Goal: Task Accomplishment & Management: Manage account settings

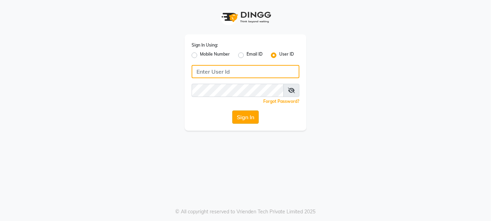
type input "9820033678"
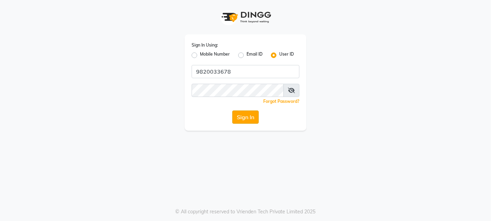
click at [238, 113] on button "Sign In" at bounding box center [245, 117] width 26 height 13
click at [238, 113] on div "Sign In" at bounding box center [246, 117] width 108 height 13
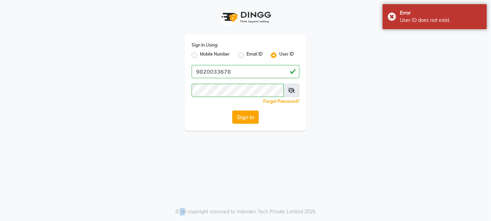
click at [243, 115] on button "Sign In" at bounding box center [245, 117] width 26 height 13
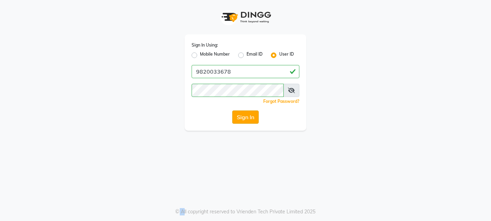
click at [254, 118] on button "Sign In" at bounding box center [245, 117] width 26 height 13
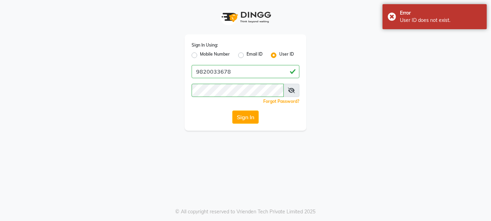
click at [287, 91] on span at bounding box center [291, 90] width 16 height 13
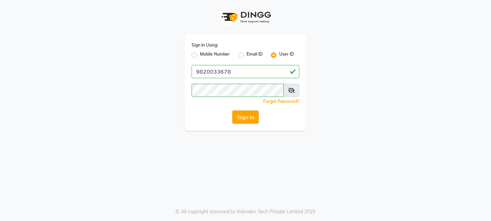
click at [246, 122] on button "Sign In" at bounding box center [245, 117] width 26 height 13
click at [236, 117] on button "Sign In" at bounding box center [245, 117] width 26 height 13
click at [244, 113] on button "Sign In" at bounding box center [245, 117] width 26 height 13
click at [245, 117] on button "Sign In" at bounding box center [245, 117] width 26 height 13
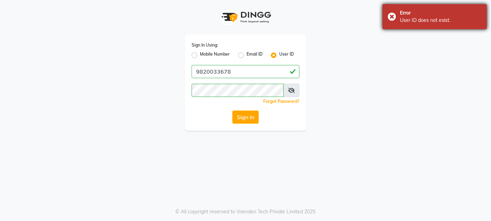
click at [394, 13] on div "Error User ID does not exist." at bounding box center [434, 16] width 104 height 25
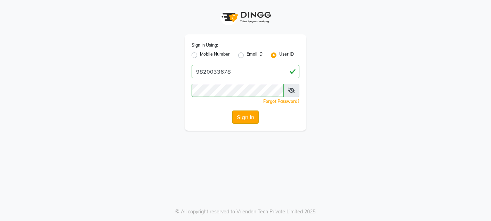
click at [243, 116] on button "Sign In" at bounding box center [245, 117] width 26 height 13
click at [246, 117] on button "Sign In" at bounding box center [245, 117] width 26 height 13
click at [252, 119] on button "Sign In" at bounding box center [245, 117] width 26 height 13
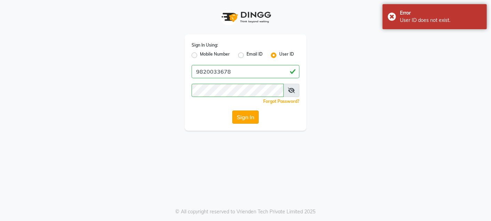
click at [242, 121] on button "Sign In" at bounding box center [245, 117] width 26 height 13
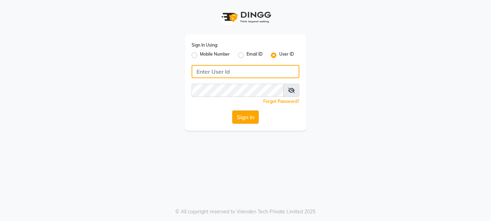
type input "9820033678"
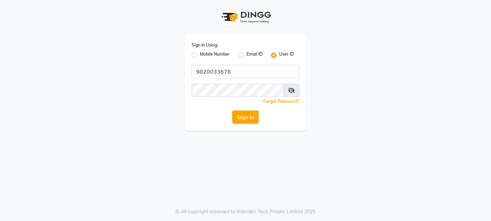
click at [256, 123] on button "Sign In" at bounding box center [245, 117] width 26 height 13
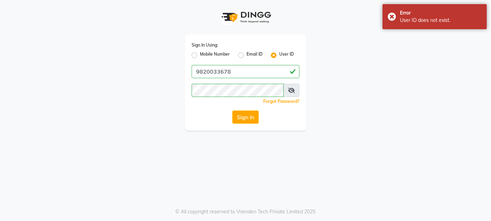
click at [288, 88] on icon at bounding box center [291, 91] width 7 height 6
click at [288, 87] on span at bounding box center [291, 90] width 15 height 13
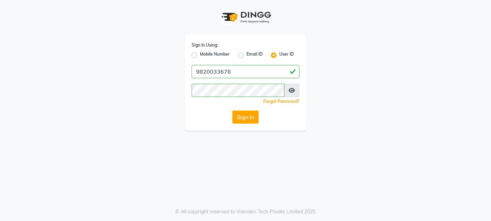
click at [291, 90] on icon at bounding box center [292, 91] width 6 height 6
click at [252, 117] on button "Sign In" at bounding box center [245, 117] width 26 height 13
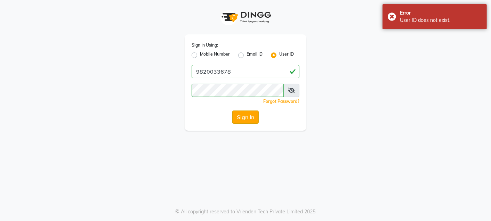
click at [246, 122] on button "Sign In" at bounding box center [245, 117] width 26 height 13
click at [293, 91] on icon at bounding box center [291, 91] width 7 height 6
click at [237, 119] on button "Sign In" at bounding box center [245, 117] width 26 height 13
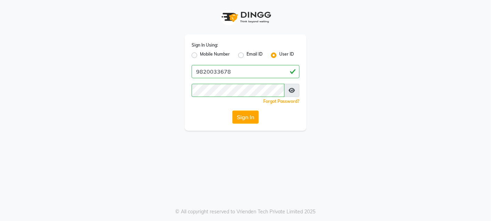
click at [147, 120] on div "Sign In Using: Mobile Number Email ID User ID 9820033678 Remember me Forgot Pas…" at bounding box center [245, 65] width 396 height 131
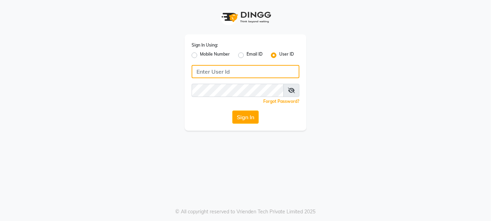
type input "9820033678"
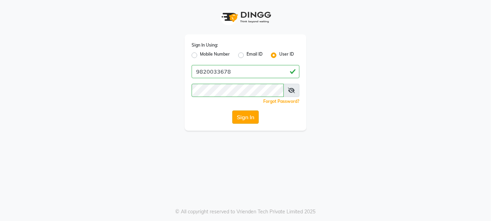
click at [242, 123] on button "Sign In" at bounding box center [245, 117] width 26 height 13
click at [242, 123] on div "Sign In" at bounding box center [246, 117] width 108 height 13
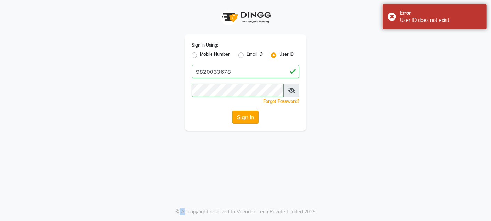
click at [242, 118] on button "Sign In" at bounding box center [245, 117] width 26 height 13
click at [242, 118] on div "Sign In" at bounding box center [246, 117] width 108 height 13
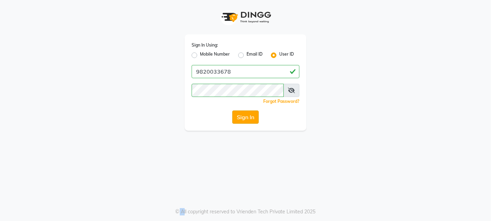
click at [258, 116] on button "Sign In" at bounding box center [245, 117] width 26 height 13
click at [244, 120] on button "Sign In" at bounding box center [245, 117] width 26 height 13
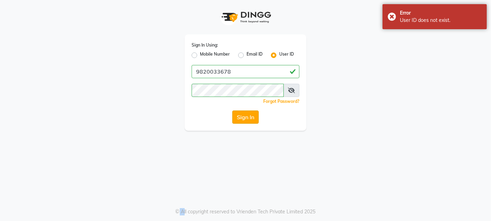
click at [244, 120] on button "Sign In" at bounding box center [245, 117] width 26 height 13
click at [244, 120] on div "Sign In" at bounding box center [246, 117] width 108 height 13
click at [244, 120] on button "Sign In" at bounding box center [245, 117] width 26 height 13
click at [244, 120] on div "Sign In" at bounding box center [246, 117] width 108 height 13
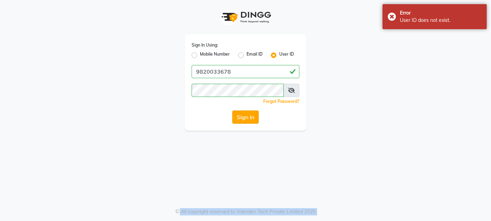
click at [244, 120] on button "Sign In" at bounding box center [245, 117] width 26 height 13
click at [244, 120] on div "Sign In" at bounding box center [246, 117] width 108 height 13
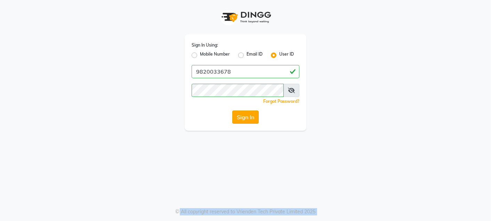
click at [245, 114] on button "Sign In" at bounding box center [245, 117] width 26 height 13
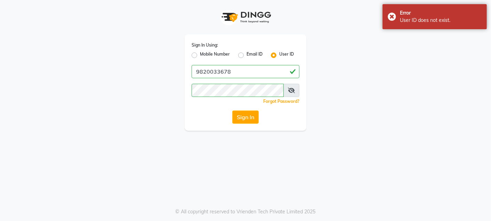
drag, startPoint x: 225, startPoint y: 116, endPoint x: 262, endPoint y: 101, distance: 39.8
click at [237, 108] on div "Sign In Using: Mobile Number Email ID User ID 9820033678 Remember me Forgot Pas…" at bounding box center [246, 82] width 122 height 96
click at [274, 96] on div "Sign In Using: Mobile Number Email ID User ID 9820033678 Remember me Forgot Pas…" at bounding box center [246, 82] width 122 height 96
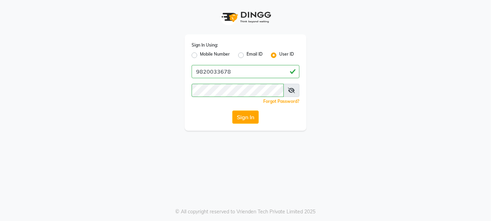
click at [292, 94] on span at bounding box center [291, 90] width 16 height 13
click at [291, 90] on icon at bounding box center [291, 91] width 7 height 6
click at [240, 116] on button "Sign In" at bounding box center [245, 117] width 26 height 13
